Goal: Task Accomplishment & Management: Complete application form

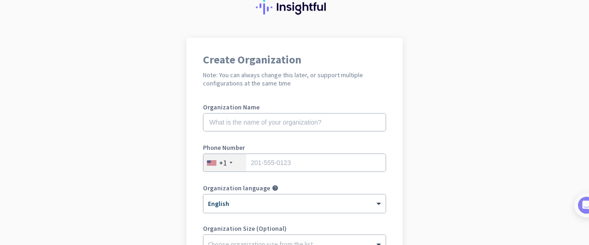
scroll to position [37, 0]
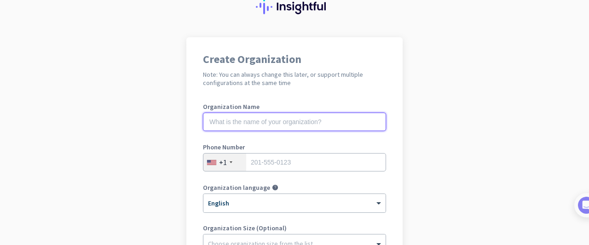
click at [339, 121] on input "text" at bounding box center [294, 122] width 183 height 18
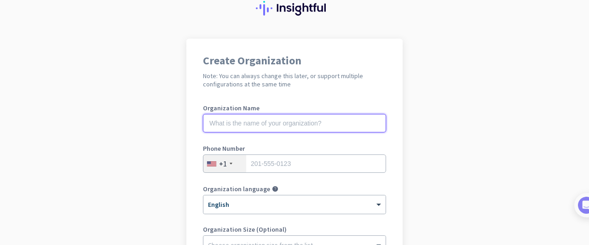
scroll to position [35, 0]
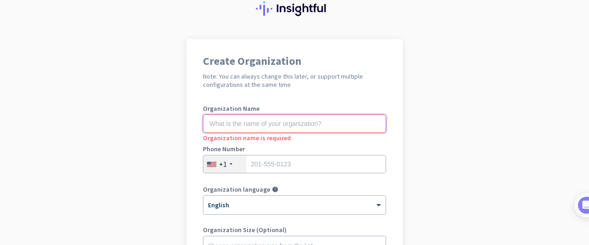
click at [300, 118] on input "text" at bounding box center [294, 124] width 183 height 18
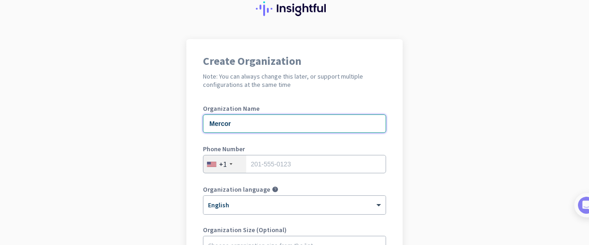
type input "Mercor"
click at [283, 164] on input "tel" at bounding box center [294, 164] width 183 height 18
click at [226, 166] on div "+1" at bounding box center [224, 163] width 43 height 17
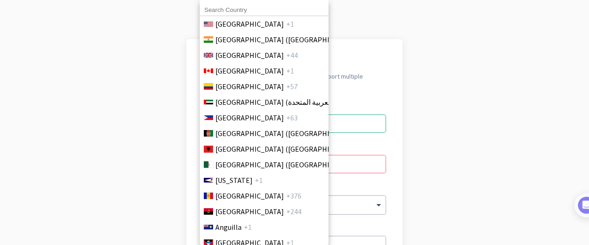
click at [266, 11] on input at bounding box center [264, 10] width 129 height 12
type input "united kingd"
click at [248, 56] on span "[GEOGRAPHIC_DATA]" at bounding box center [249, 55] width 69 height 11
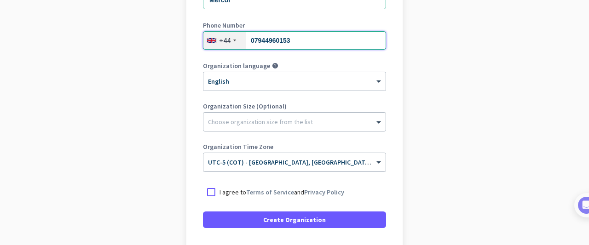
scroll to position [161, 0]
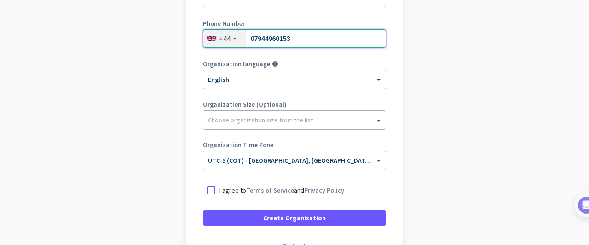
type input "07944960153"
click at [250, 158] on input "text" at bounding box center [285, 157] width 155 height 7
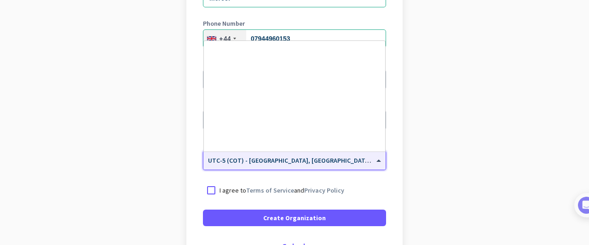
scroll to position [0, 0]
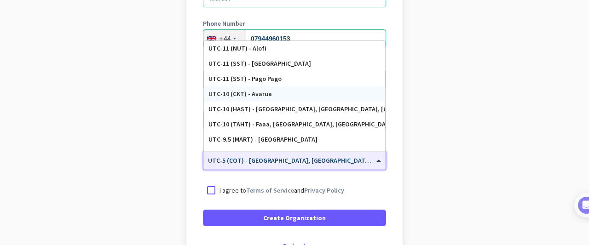
click at [155, 137] on app-onboarding-organization "Create Organization Note: You can always change this later, or support multiple…" at bounding box center [294, 113] width 589 height 398
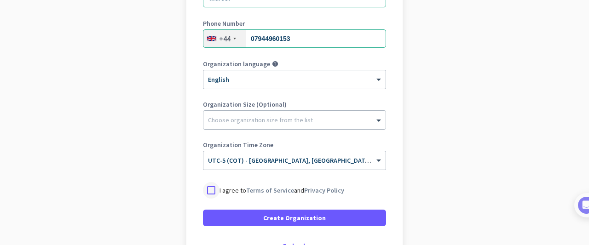
click at [211, 189] on div at bounding box center [211, 190] width 17 height 17
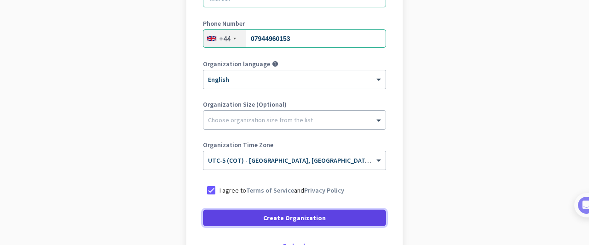
click at [252, 218] on span at bounding box center [294, 218] width 183 height 22
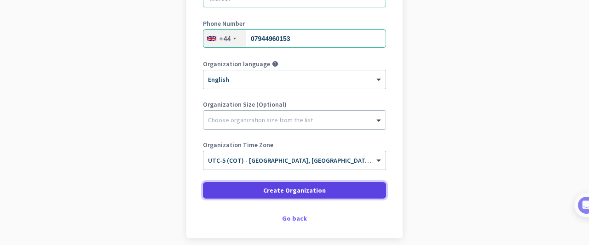
click at [312, 194] on span "Create Organization" at bounding box center [294, 190] width 63 height 9
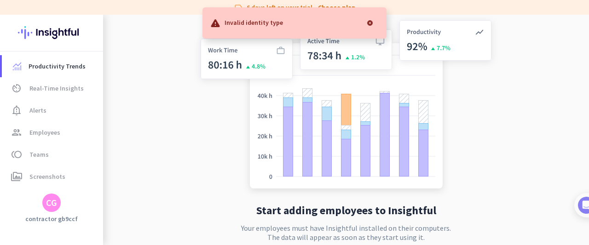
click at [369, 24] on div at bounding box center [370, 23] width 18 height 18
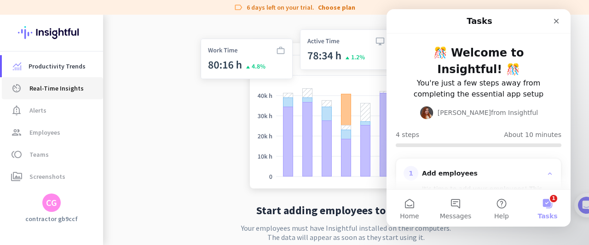
click at [43, 93] on span "Real-Time Insights" at bounding box center [56, 88] width 54 height 11
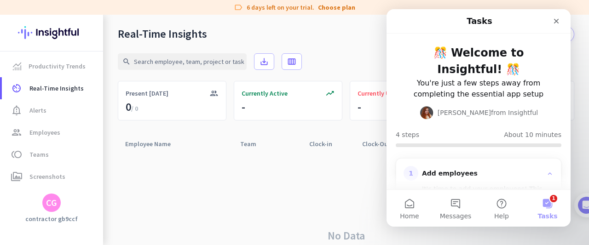
click at [227, 143] on div "Employee Name arrow_drop_up" at bounding box center [175, 143] width 115 height 17
click at [63, 105] on span "notification_important Alerts" at bounding box center [52, 110] width 86 height 11
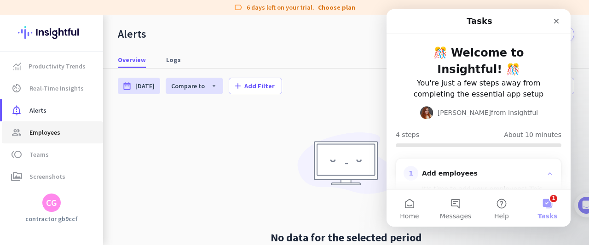
click at [62, 131] on span "group Employees" at bounding box center [52, 132] width 86 height 11
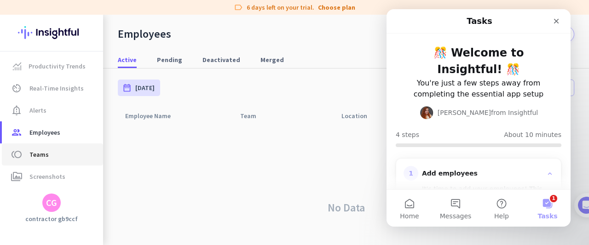
click at [59, 156] on span "toll Teams" at bounding box center [52, 154] width 86 height 11
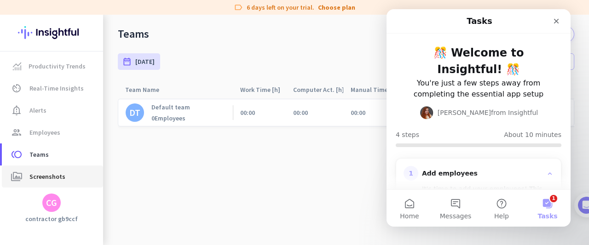
click at [61, 174] on span "Screenshots" at bounding box center [47, 176] width 36 height 11
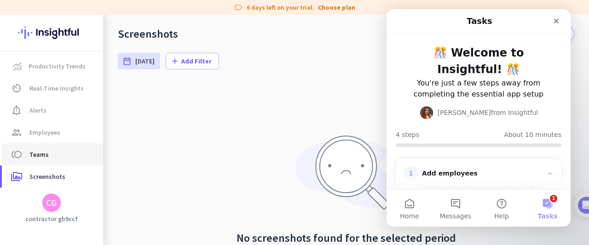
click at [69, 156] on span "toll Teams" at bounding box center [52, 154] width 86 height 11
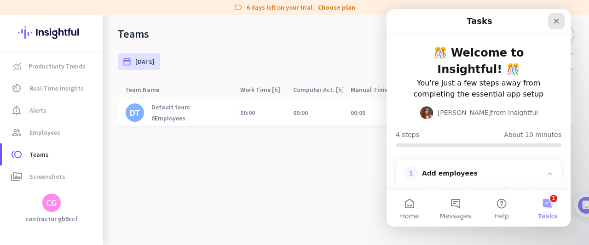
click at [561, 22] on div "Close" at bounding box center [556, 21] width 17 height 17
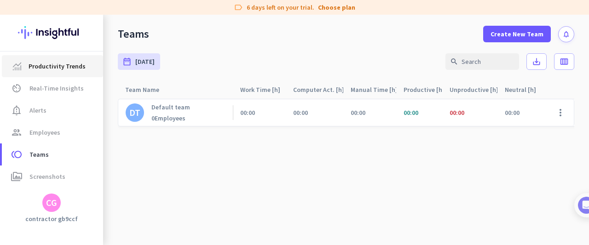
click at [80, 65] on span "Productivity Trends" at bounding box center [57, 66] width 57 height 11
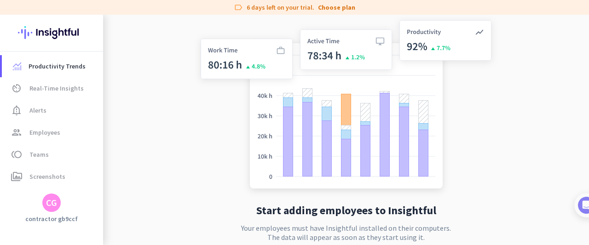
click at [65, 27] on img at bounding box center [51, 33] width 67 height 36
